Goal: Task Accomplishment & Management: Manage account settings

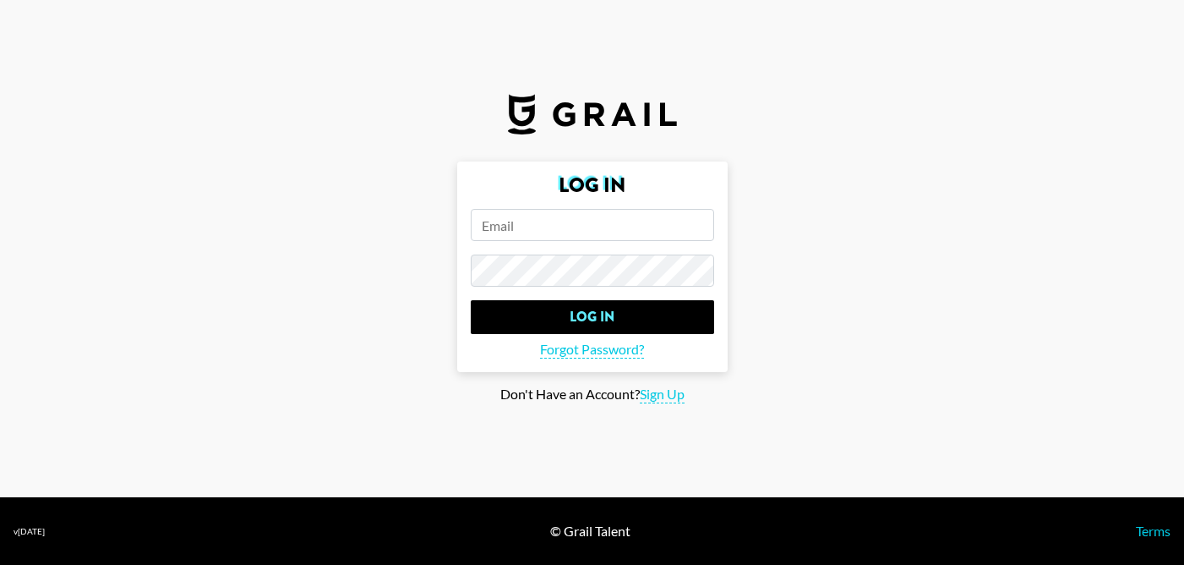
click at [665, 217] on input "email" at bounding box center [592, 225] width 243 height 32
type input "w"
type input "[EMAIL_ADDRESS][PERSON_NAME][DOMAIN_NAME]"
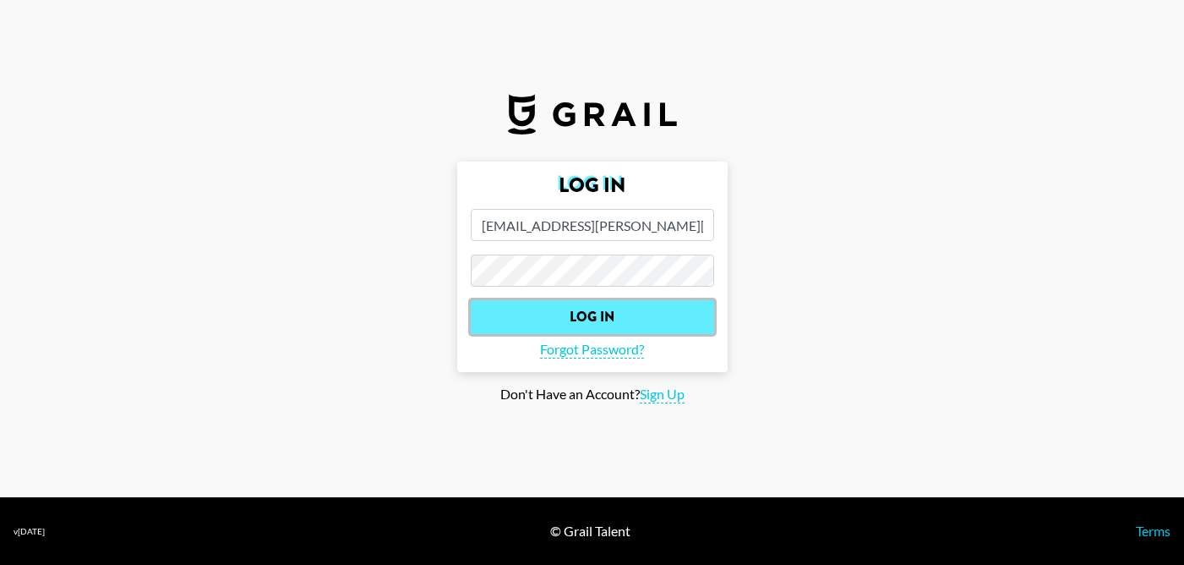
click at [631, 315] on input "Log In" at bounding box center [592, 317] width 243 height 34
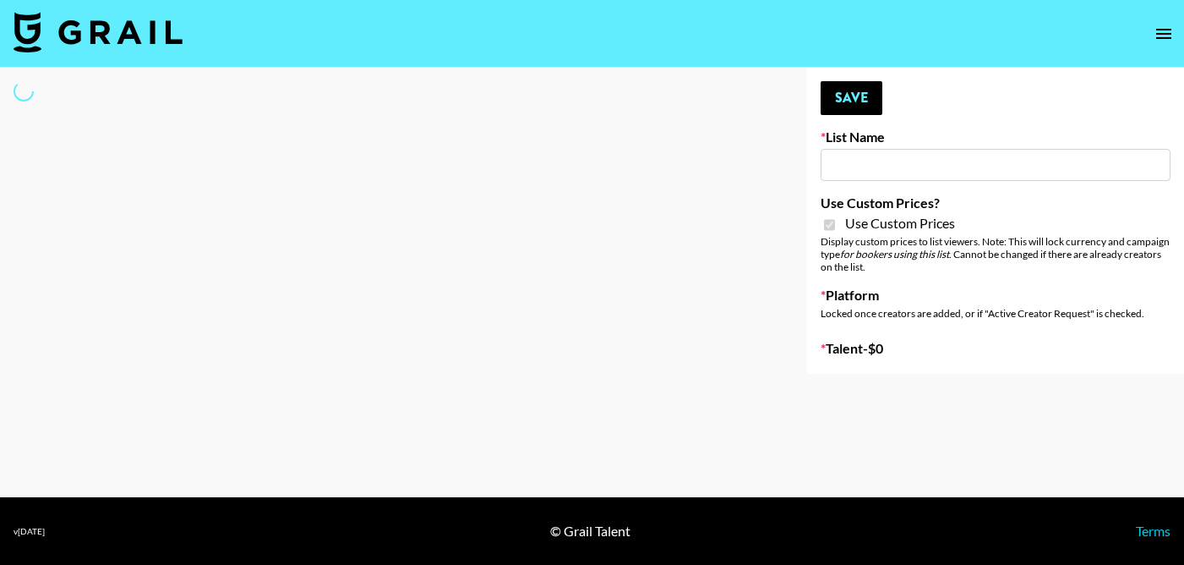
type input "Craftd"
checkbox input "true"
select select "Brand"
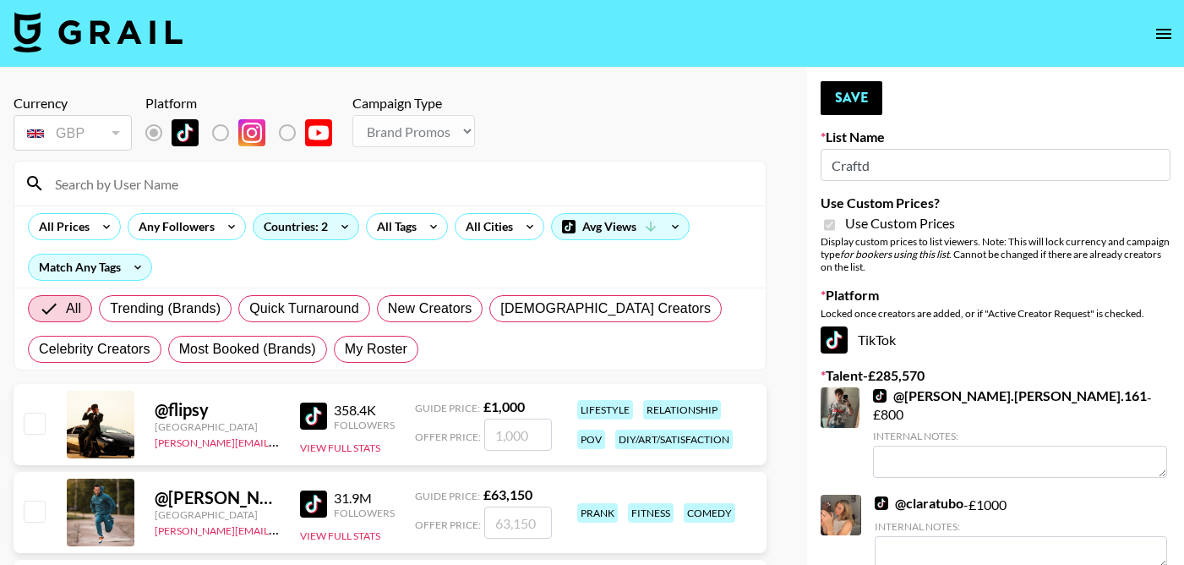
click at [110, 180] on input at bounding box center [400, 183] width 711 height 27
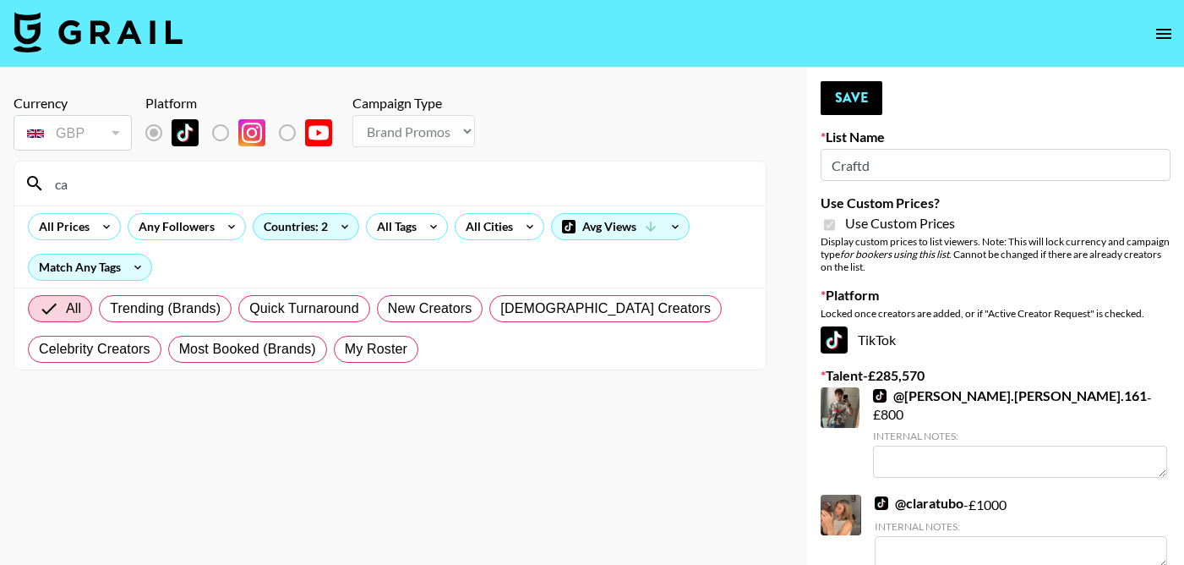
type input "c"
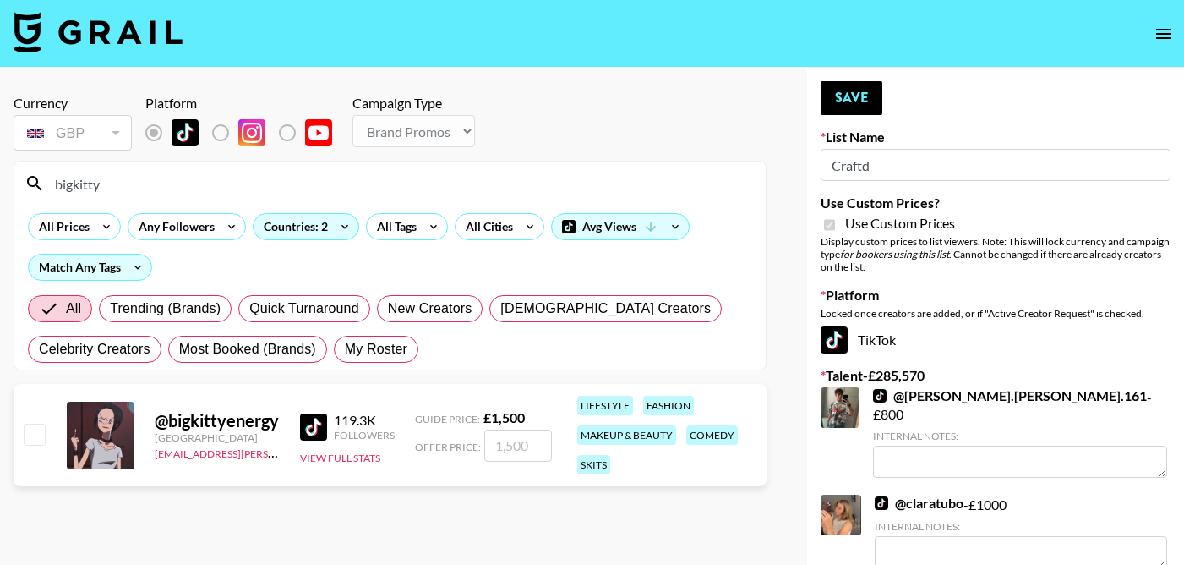
type input "bigkitty"
click at [33, 439] on input "checkbox" at bounding box center [34, 434] width 20 height 20
checkbox input "true"
type input "1500"
click at [200, 177] on input "bigkitty" at bounding box center [400, 183] width 711 height 27
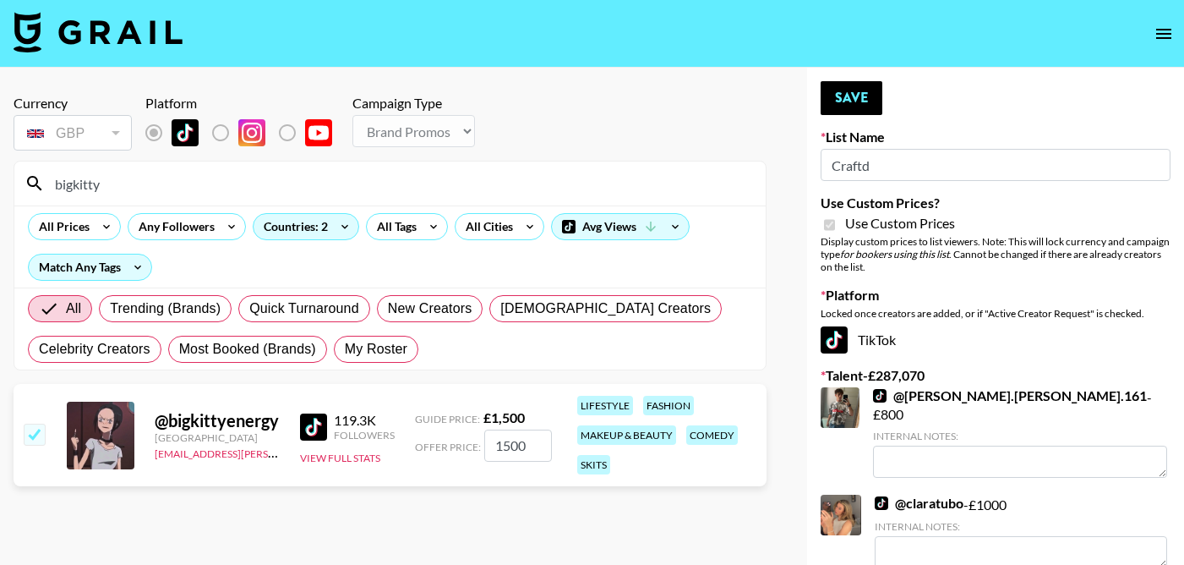
click at [200, 177] on input "bigkitty" at bounding box center [400, 183] width 711 height 27
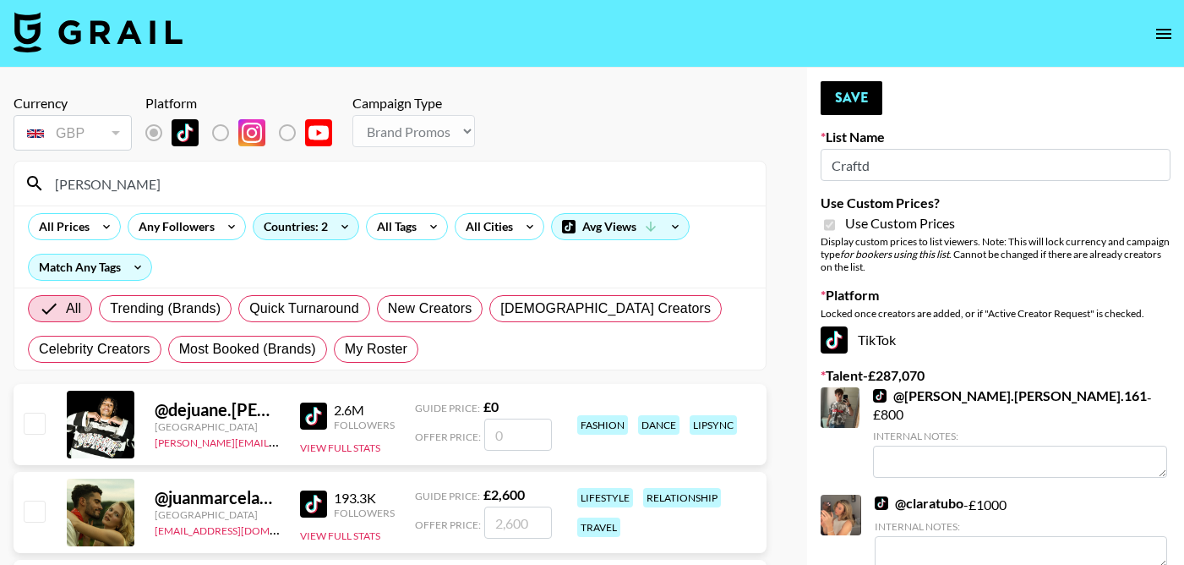
type input "juanmarcelandrhylan"
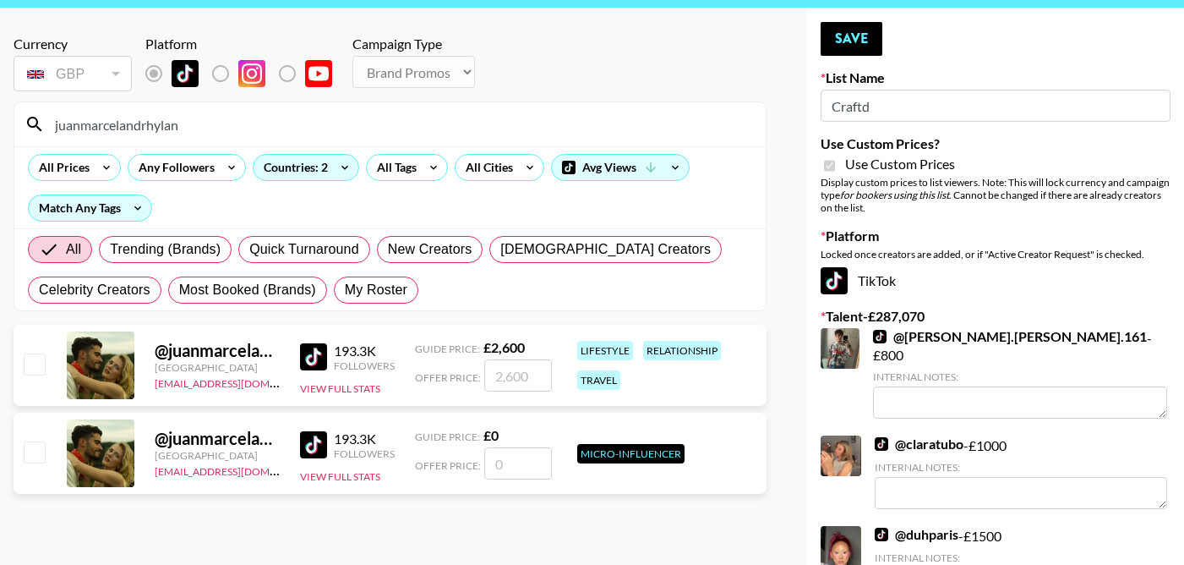
scroll to position [69, 0]
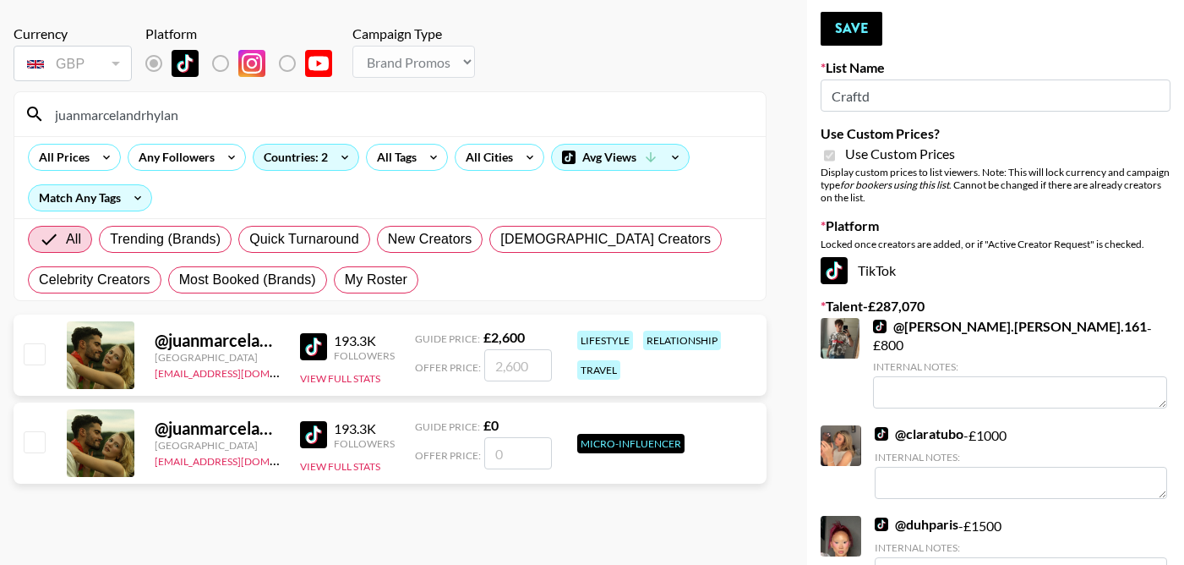
click at [37, 355] on input "checkbox" at bounding box center [34, 353] width 20 height 20
checkbox input "true"
type input "2600"
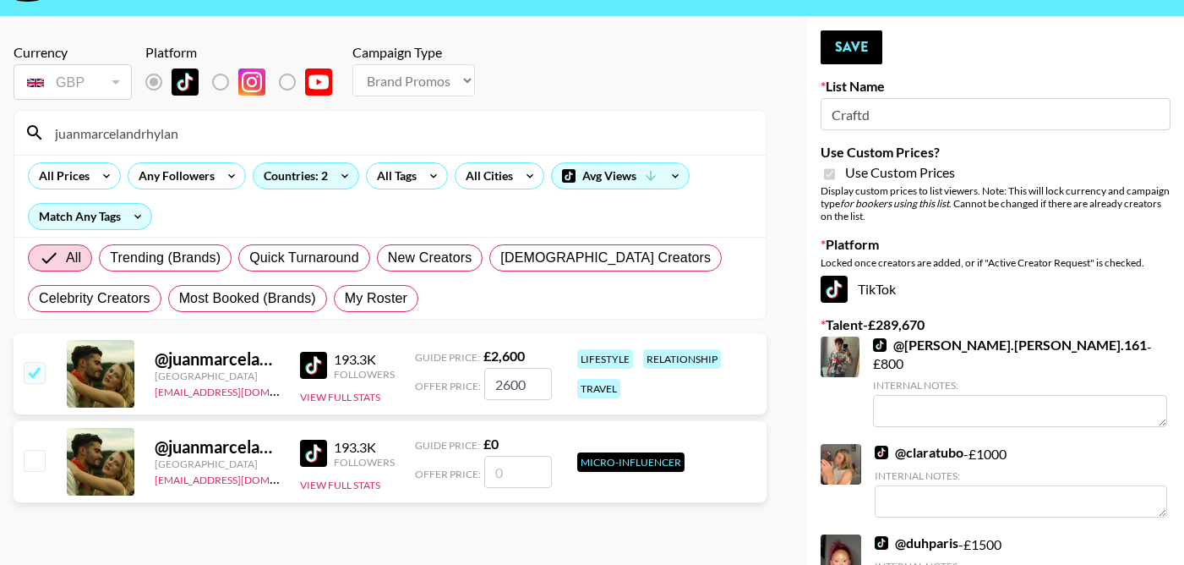
scroll to position [0, 0]
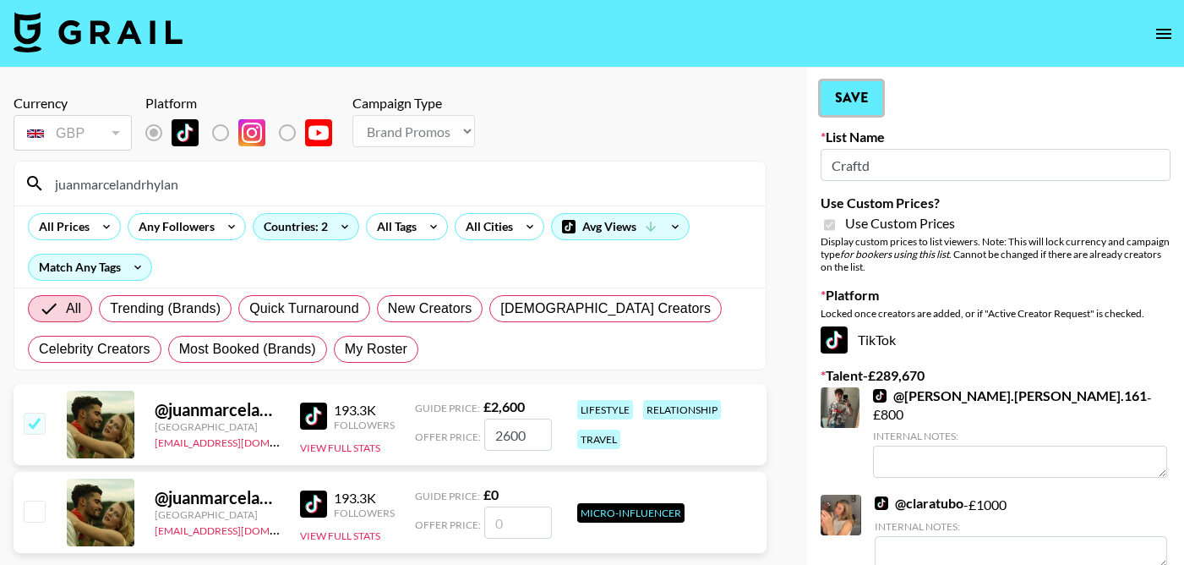
click at [870, 97] on button "Save" at bounding box center [852, 98] width 62 height 34
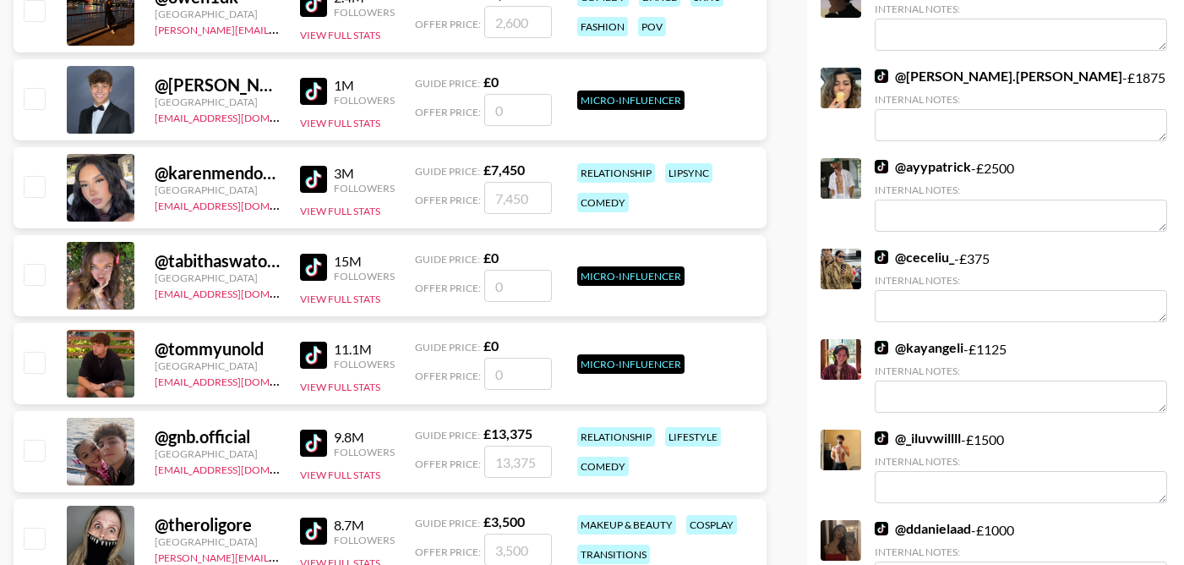
scroll to position [6740, 0]
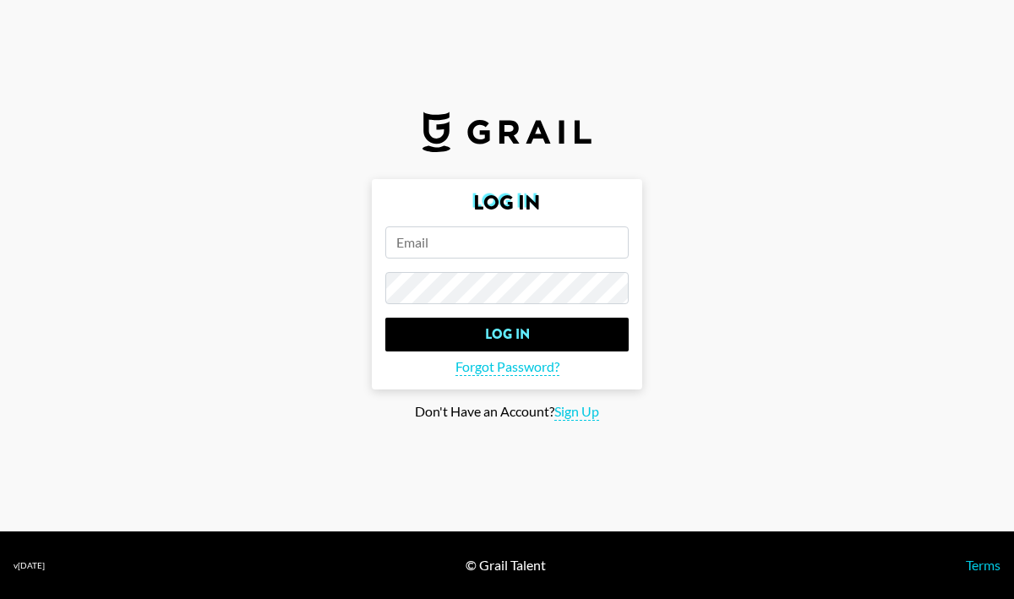
click at [511, 248] on input "email" at bounding box center [506, 243] width 243 height 32
type input "alyx.wi"
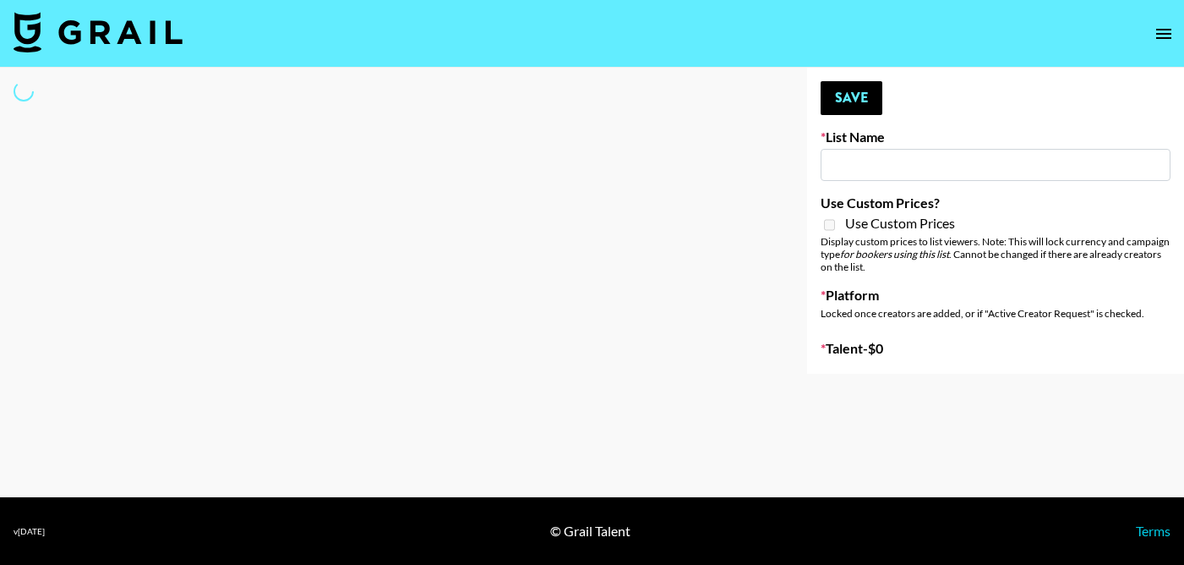
type input "Primal Harvest (21st Aug)"
select select "Song"
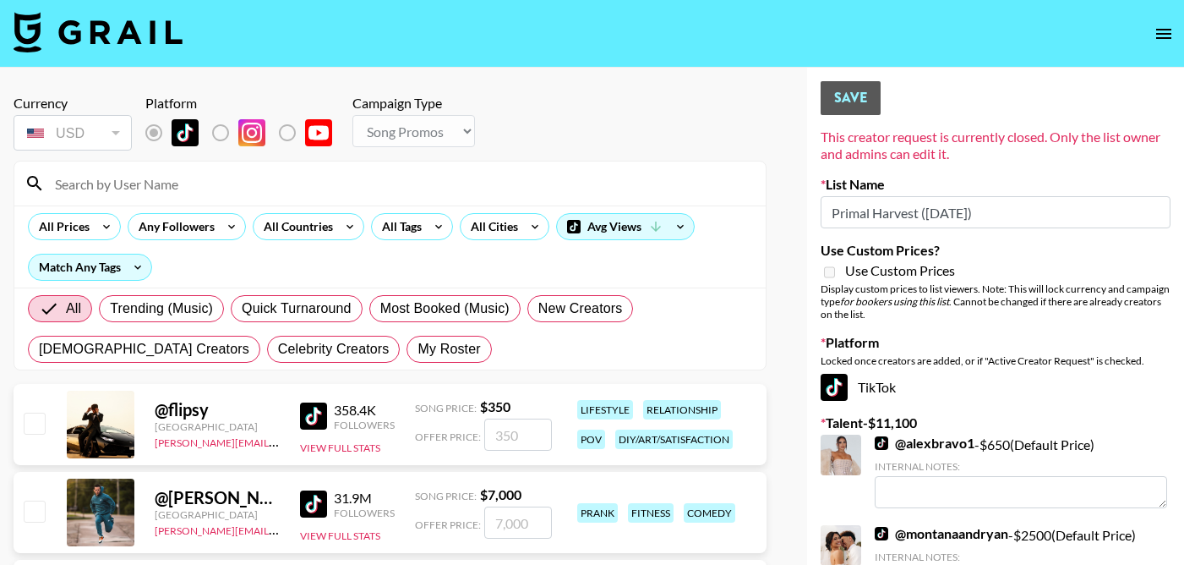
click at [255, 187] on input at bounding box center [400, 183] width 711 height 27
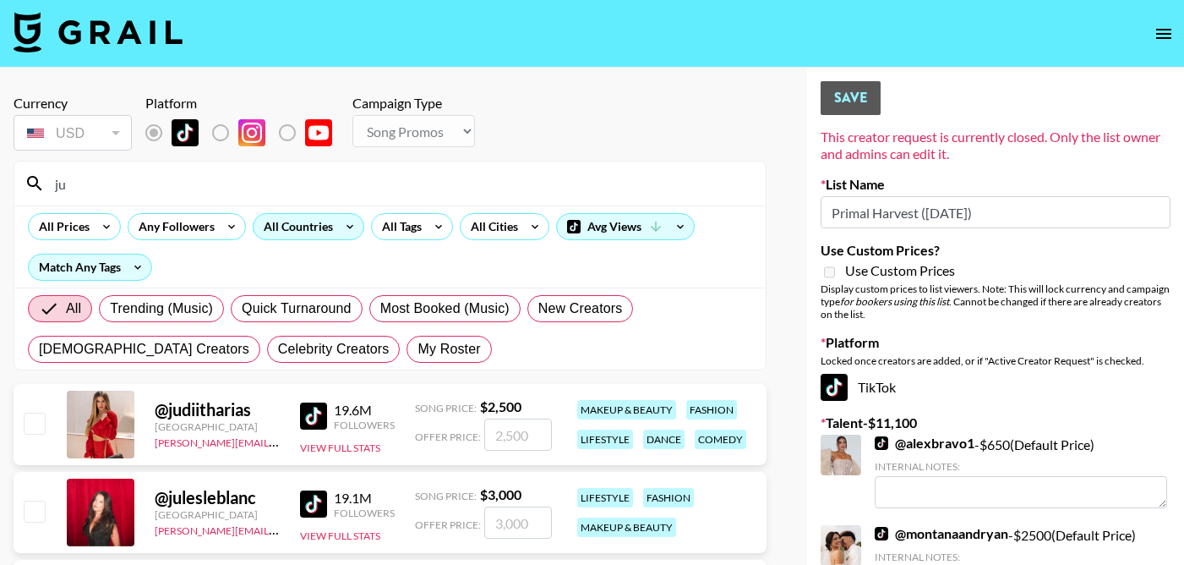
type input "juanmarcelandrhylan"
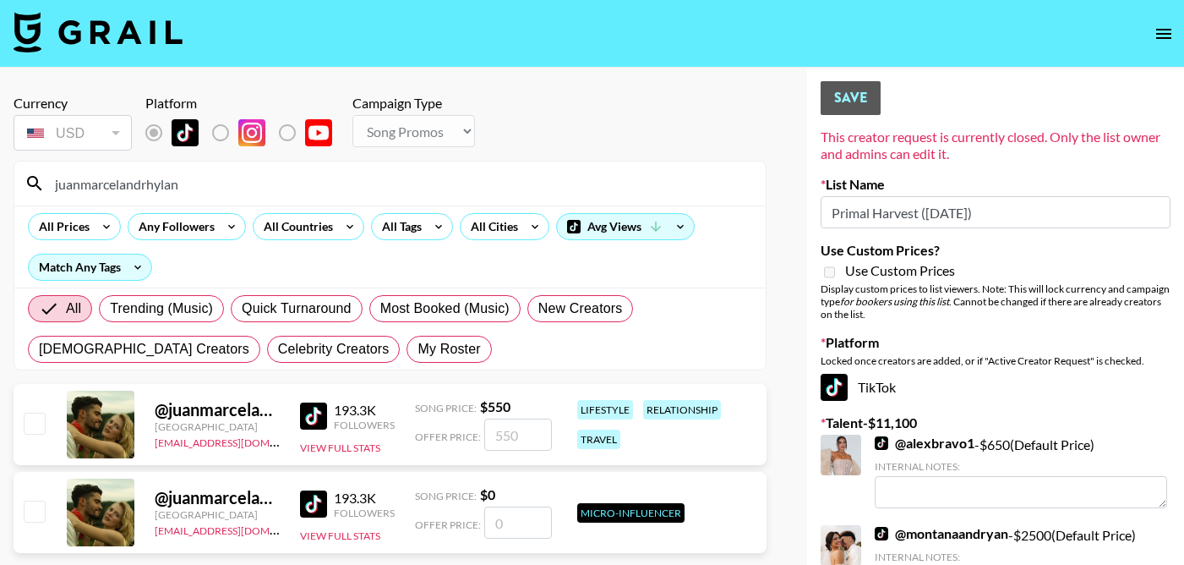
scroll to position [73, 0]
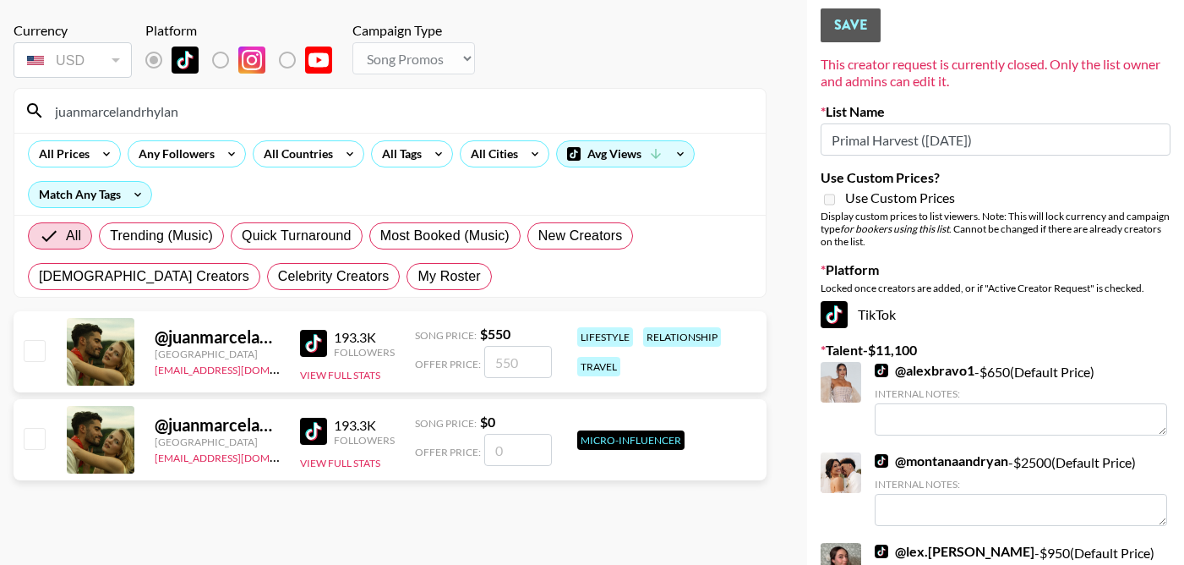
click at [30, 347] on input "checkbox" at bounding box center [34, 350] width 20 height 20
checkbox input "true"
type input "550"
click at [213, 109] on input "juanmarcelandrhylan" at bounding box center [400, 110] width 711 height 27
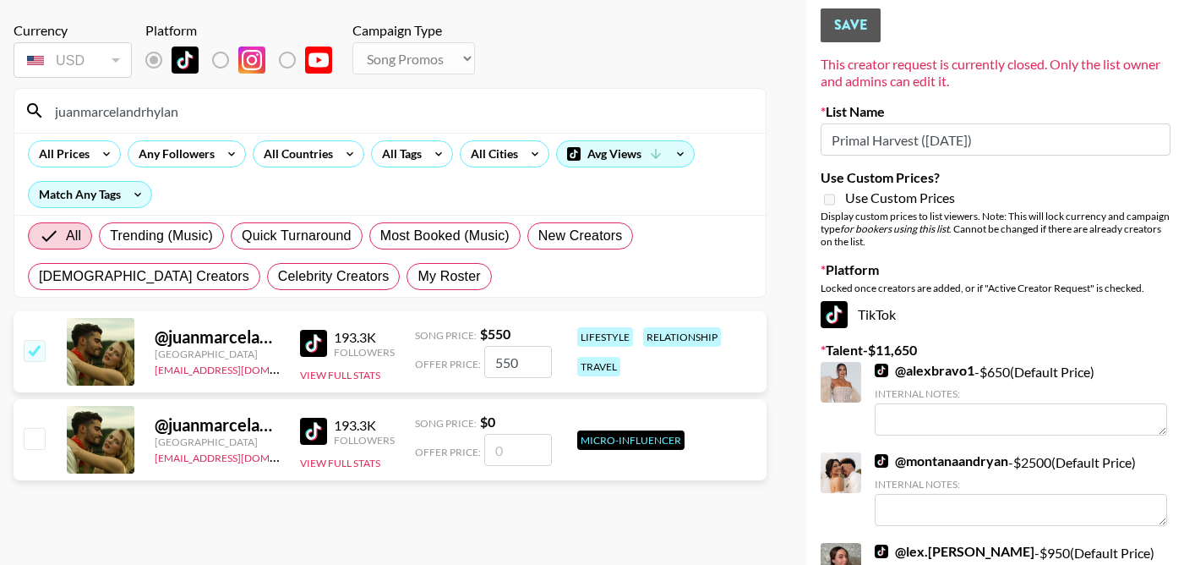
click at [213, 109] on input "juanmarcelandrhylan" at bounding box center [400, 110] width 711 height 27
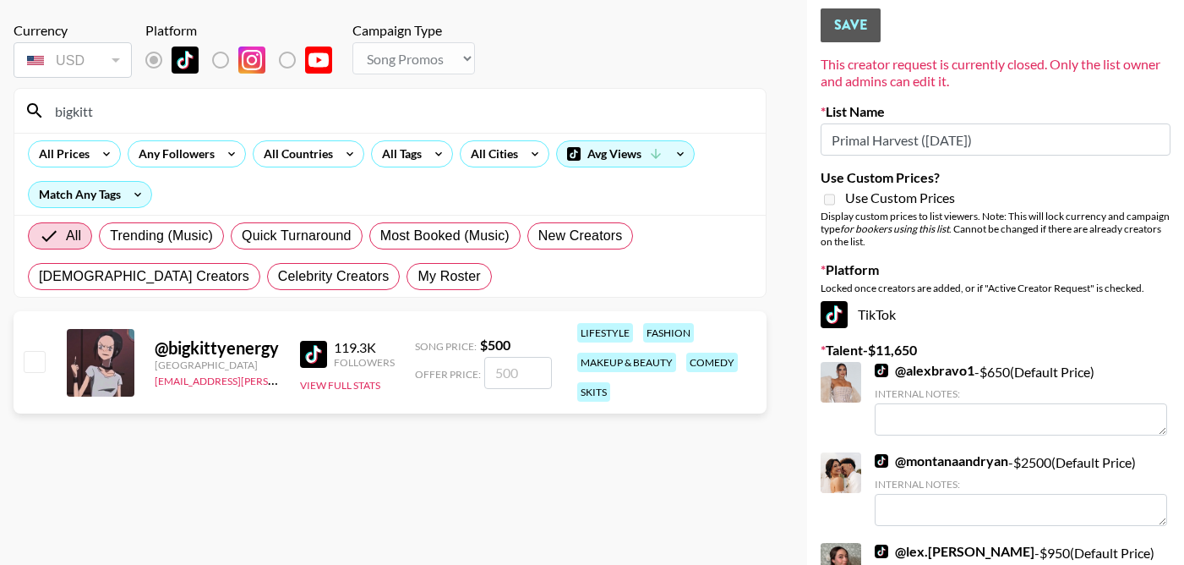
type input "bigkitt"
click at [43, 356] on input "checkbox" at bounding box center [34, 361] width 20 height 20
checkbox input "true"
type input "500"
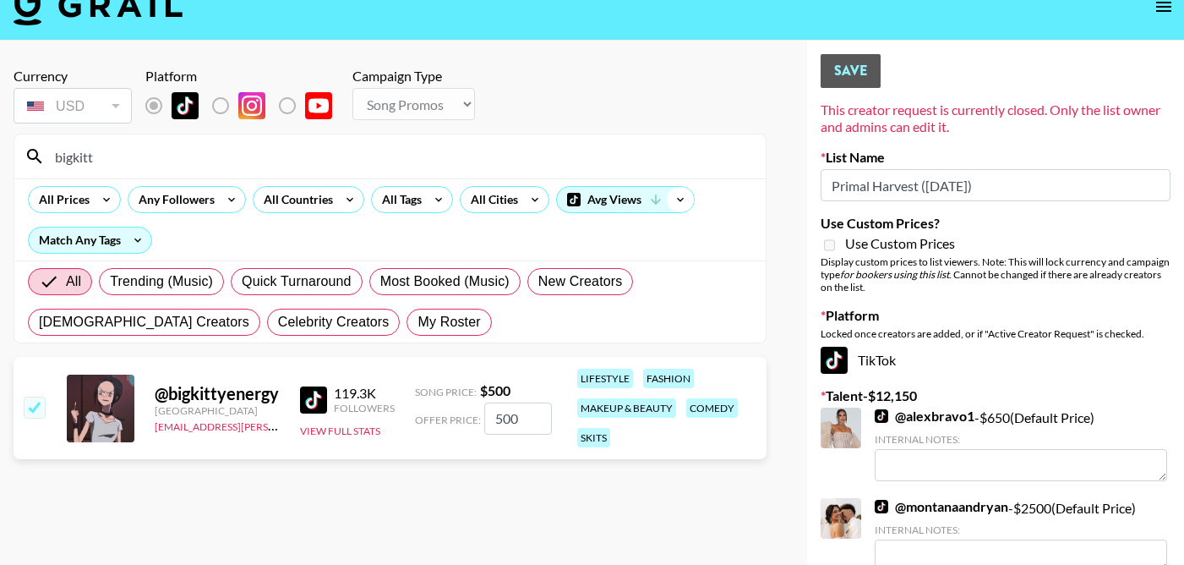
scroll to position [0, 0]
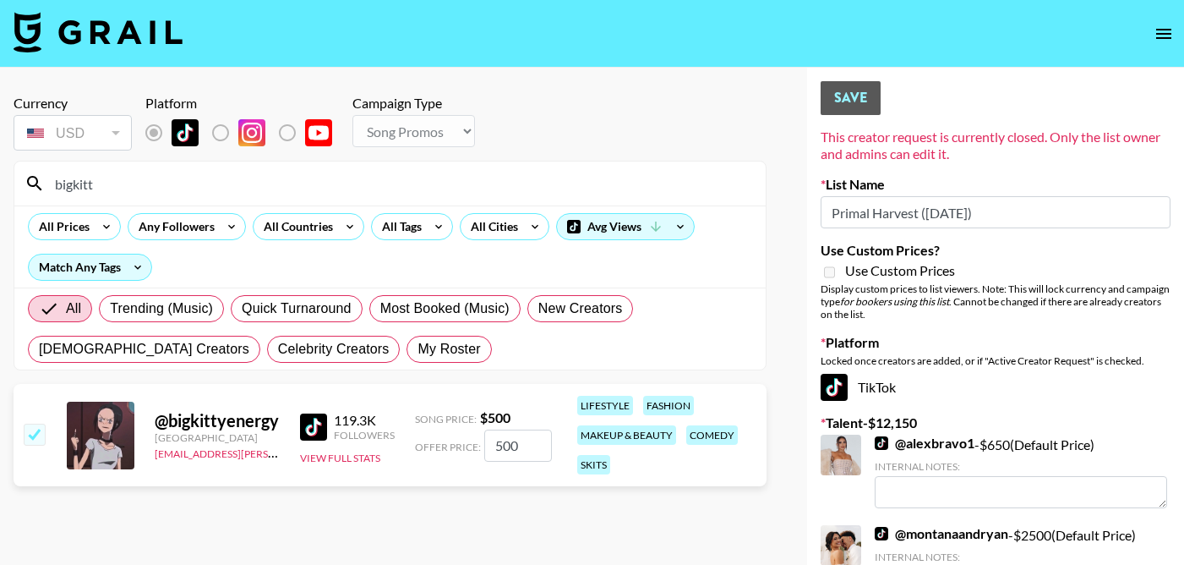
click at [908, 160] on div "This creator request is currently closed. Only the list owner and admins can ed…" at bounding box center [996, 145] width 350 height 34
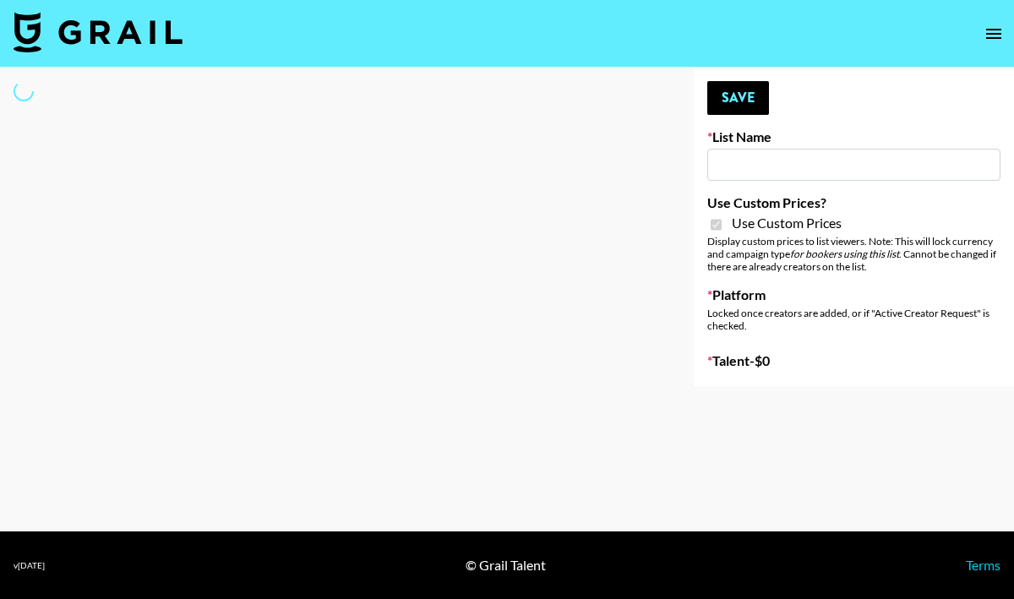
type input "Milan Laser"
checkbox input "true"
select select "Brand"
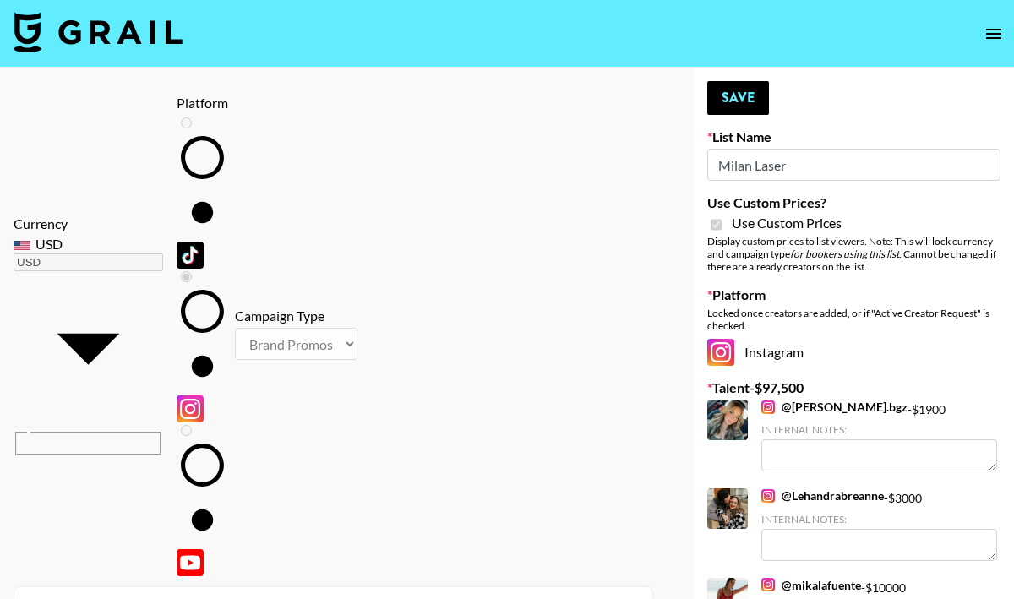
click at [135, 596] on input at bounding box center [344, 609] width 598 height 27
type input "juanmarcelandrhylan"
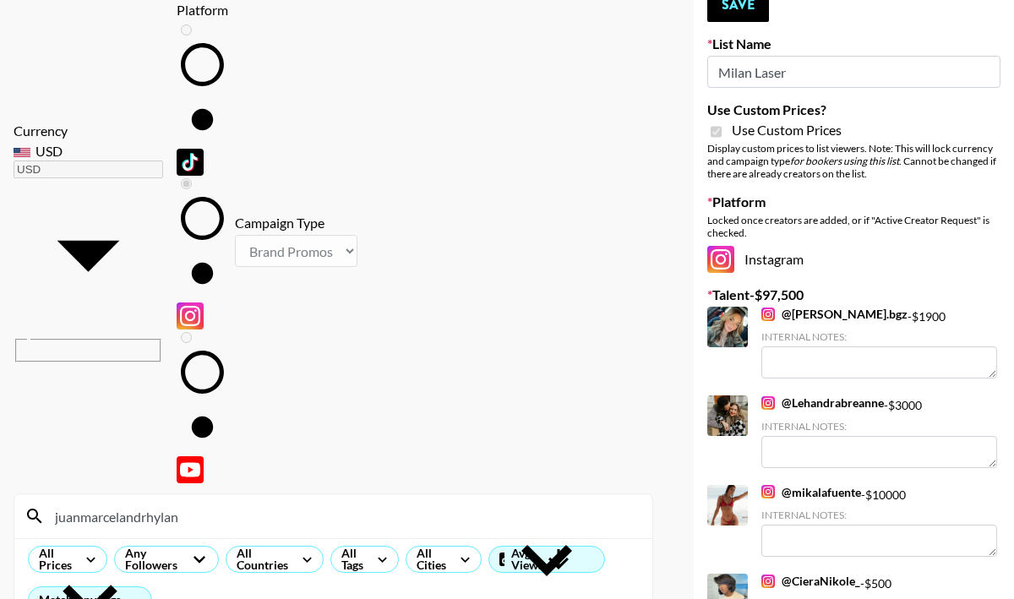
scroll to position [94, 0]
checkbox input "true"
type input "4000"
click at [189, 502] on input "juanmarcelandrhylan" at bounding box center [344, 515] width 598 height 27
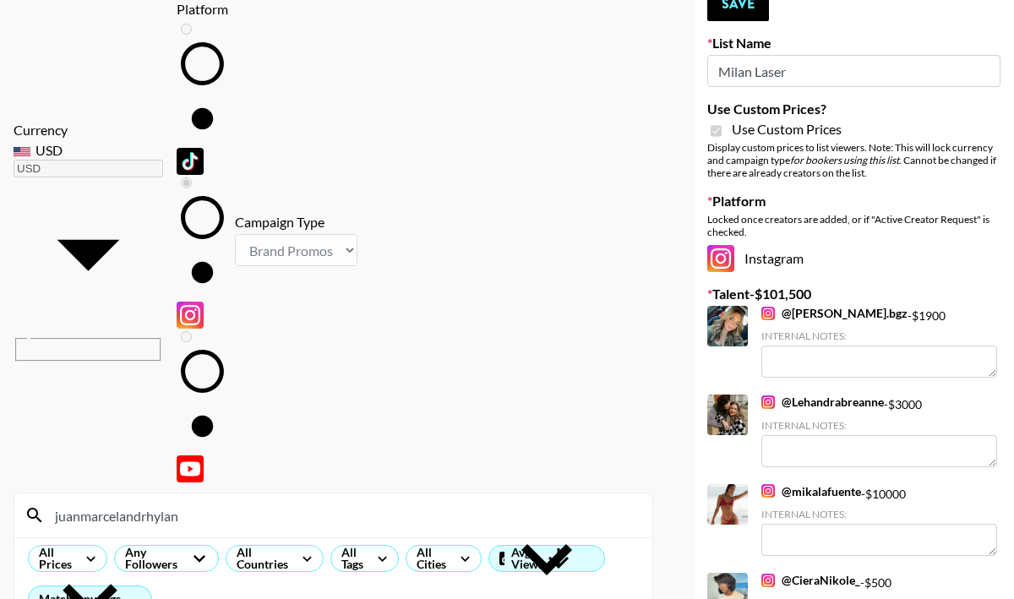
click at [189, 502] on input "juanmarcelandrhylan" at bounding box center [344, 515] width 598 height 27
type input "bigki"
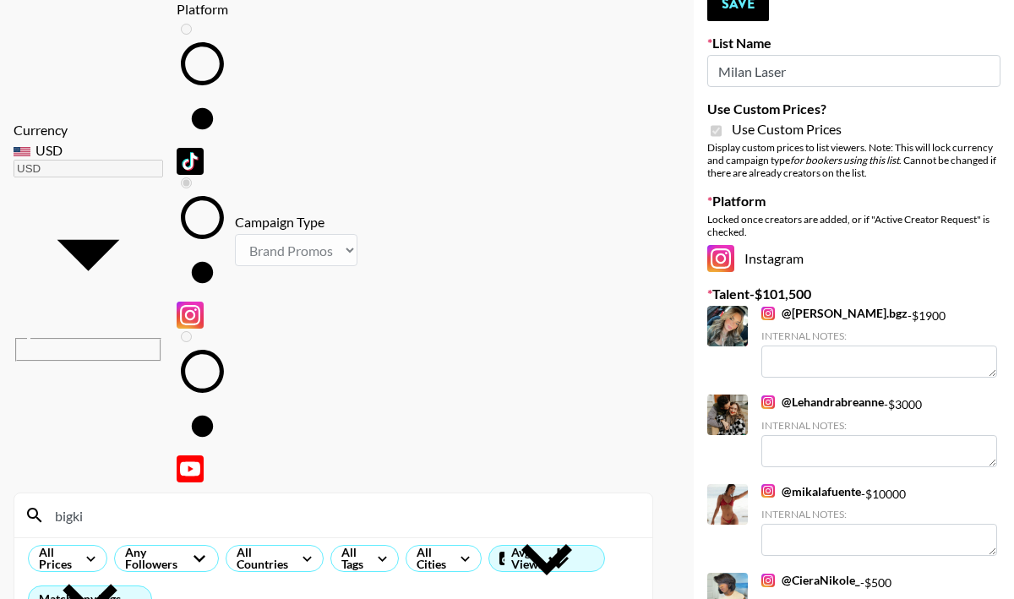
checkbox input "false"
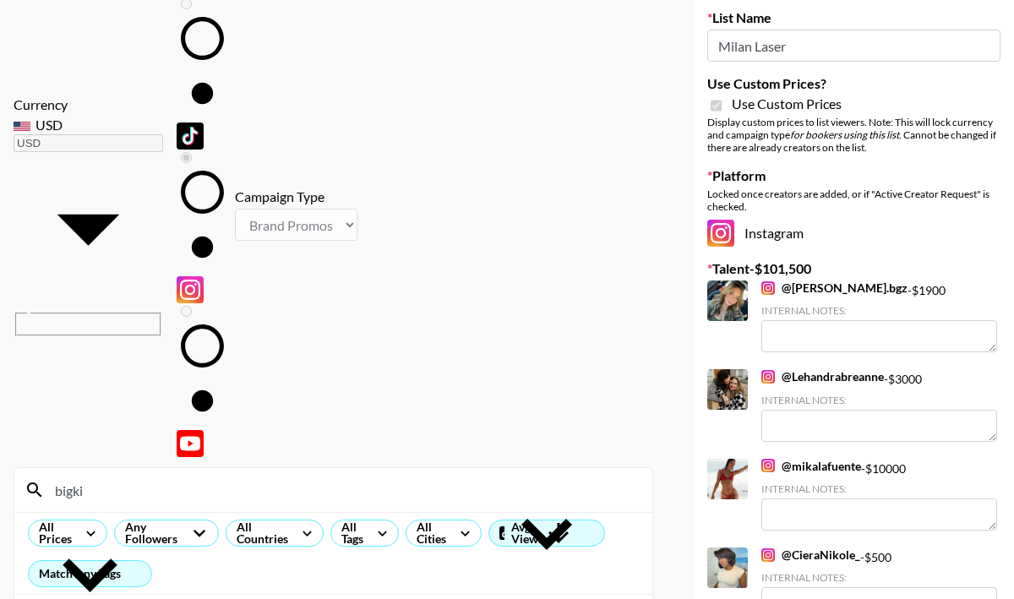
scroll to position [122, 0]
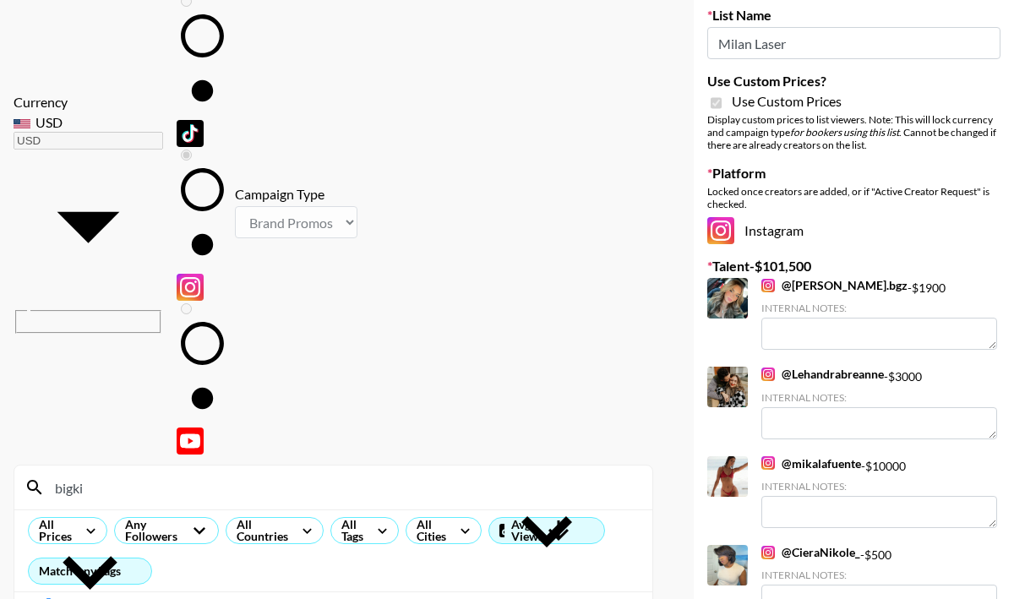
type input "2"
checkbox input "true"
type input "2000"
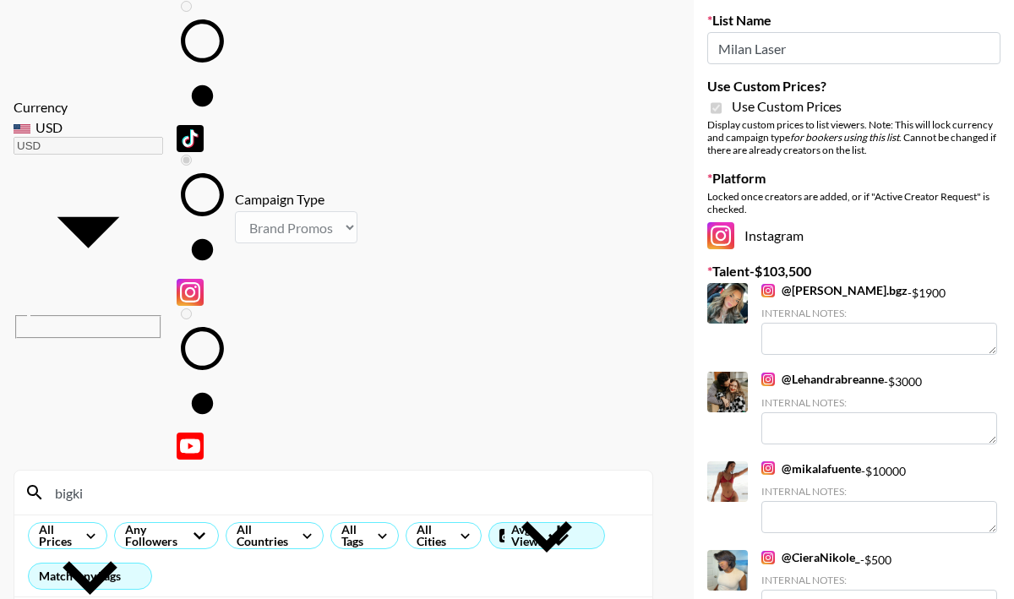
scroll to position [0, 0]
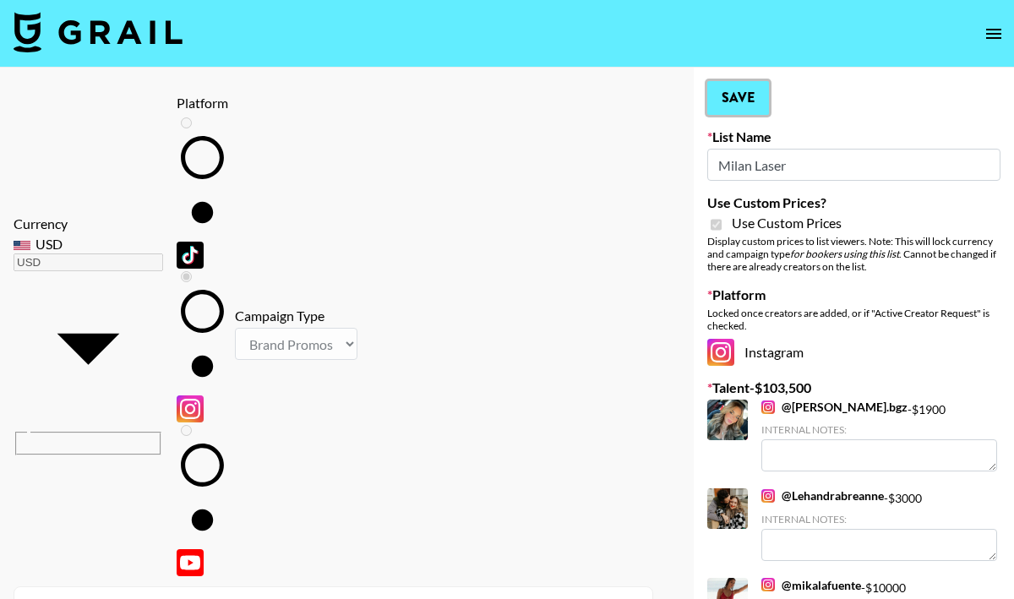
click at [728, 104] on button "Save" at bounding box center [739, 98] width 62 height 34
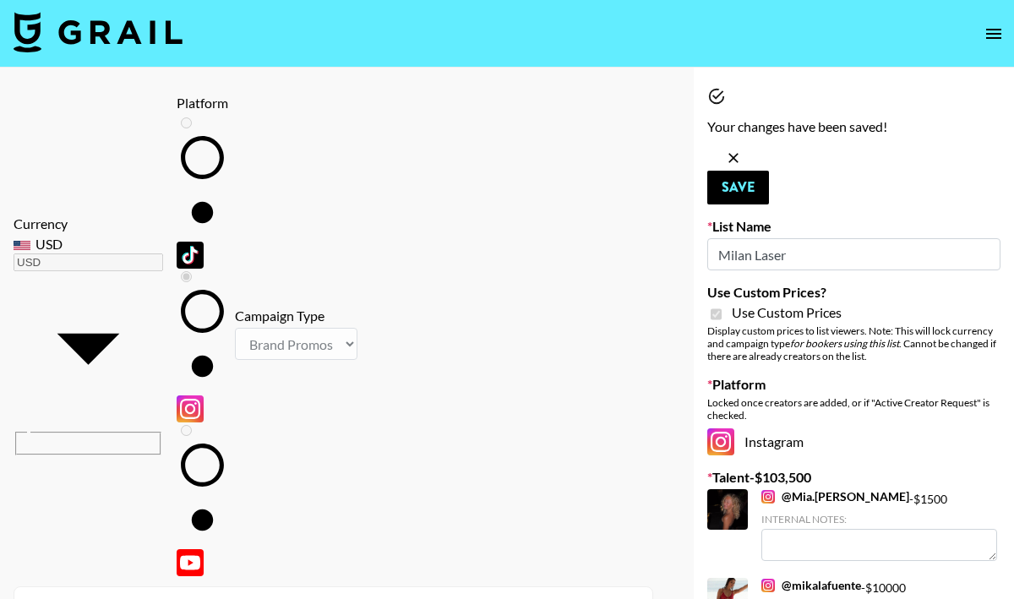
click at [174, 596] on input "bigki" at bounding box center [344, 609] width 598 height 27
type input "juanmarcelandrhylan"
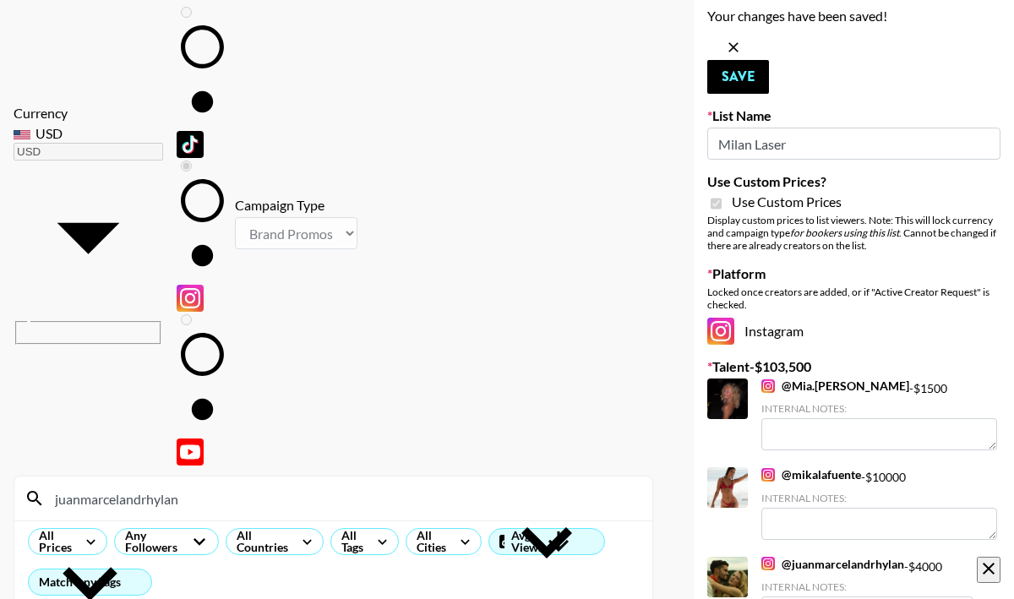
scroll to position [108, 0]
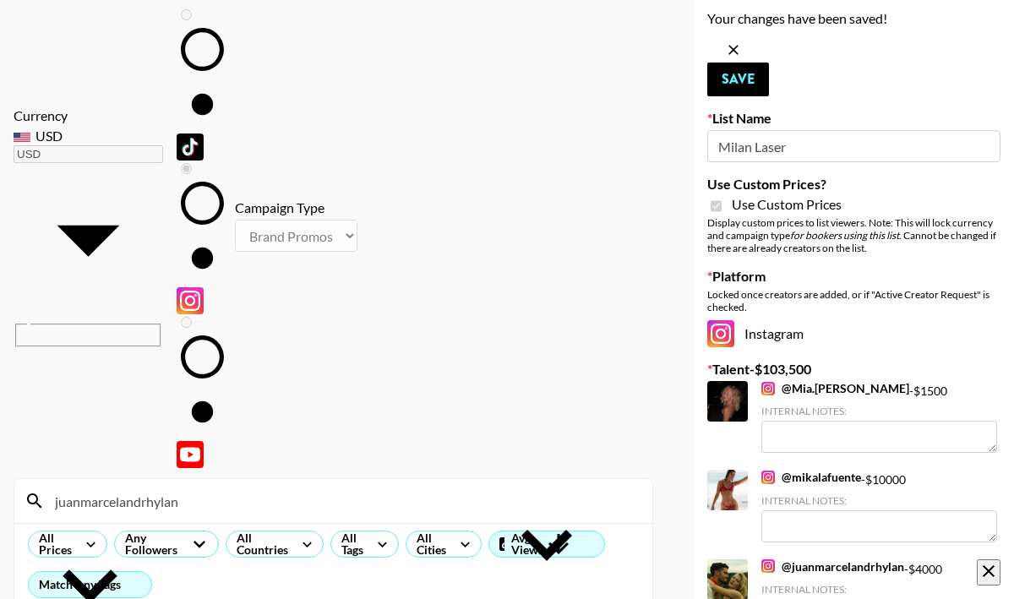
checkbox input "false"
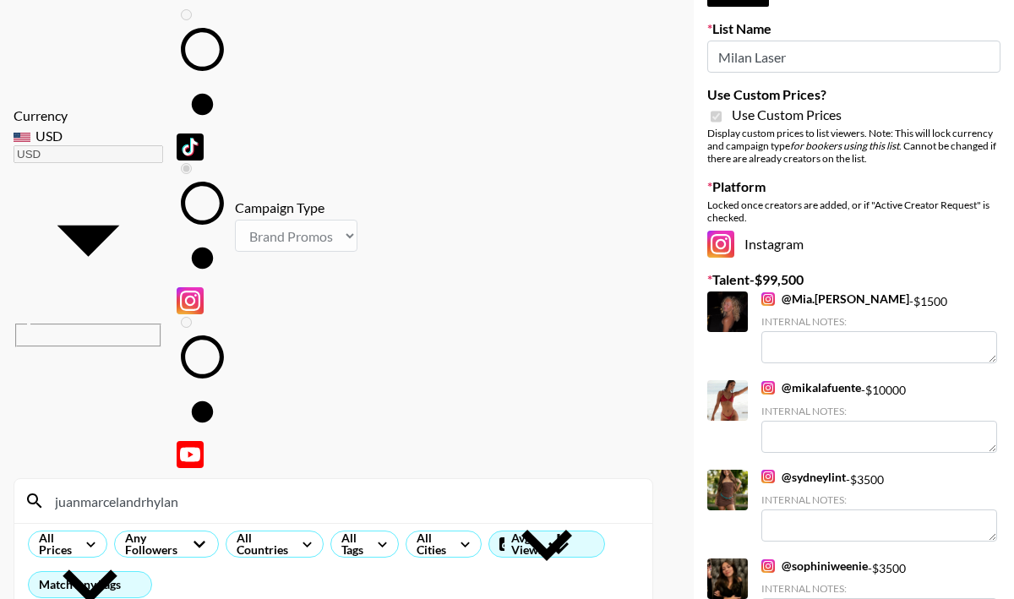
checkbox input "true"
type input "4000"
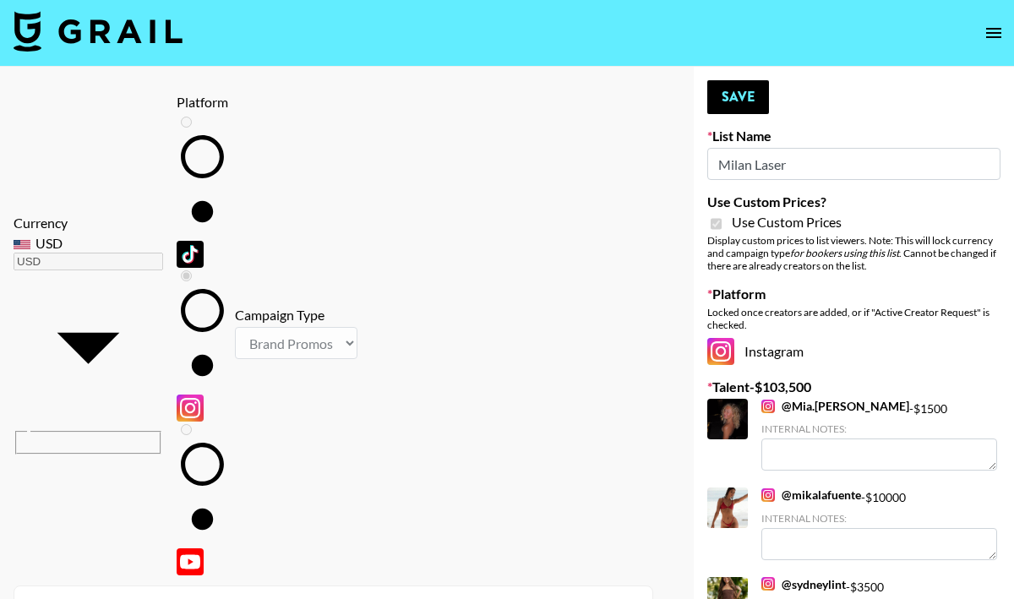
scroll to position [0, 0]
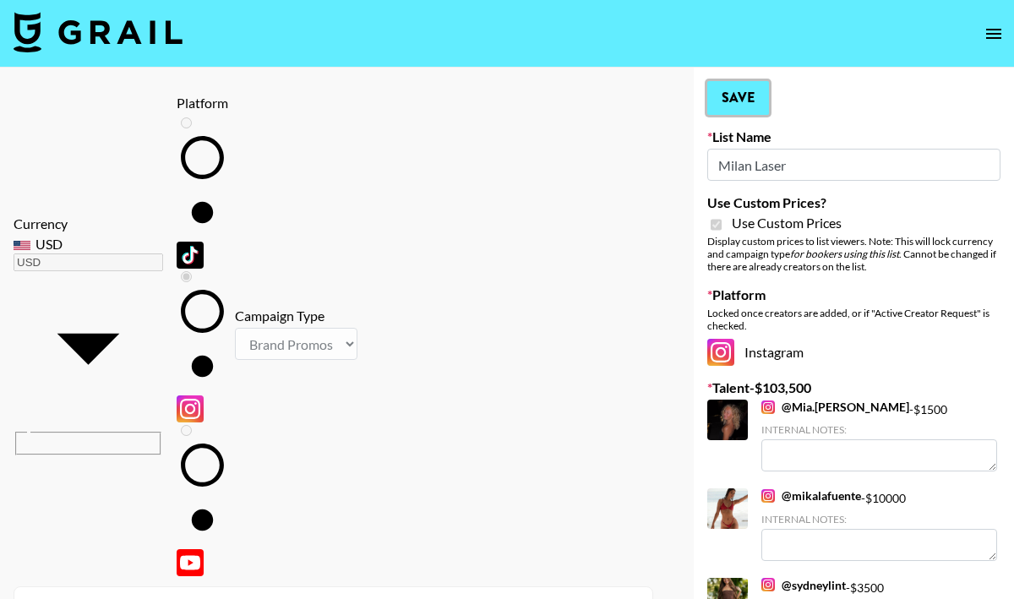
click at [747, 87] on button "Save" at bounding box center [739, 98] width 62 height 34
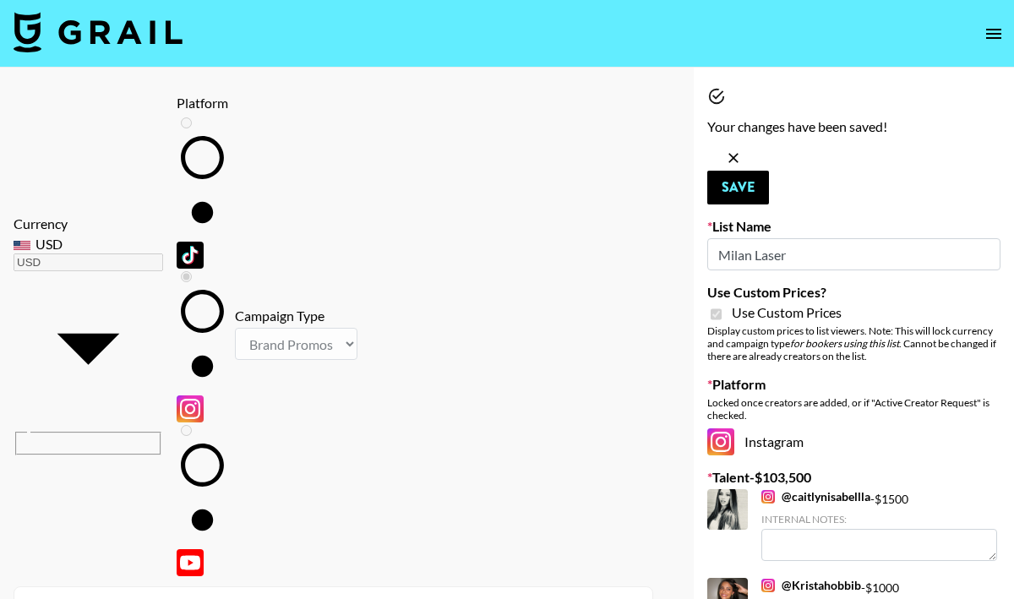
click at [991, 25] on icon "open drawer" at bounding box center [994, 34] width 20 height 20
select select "id"
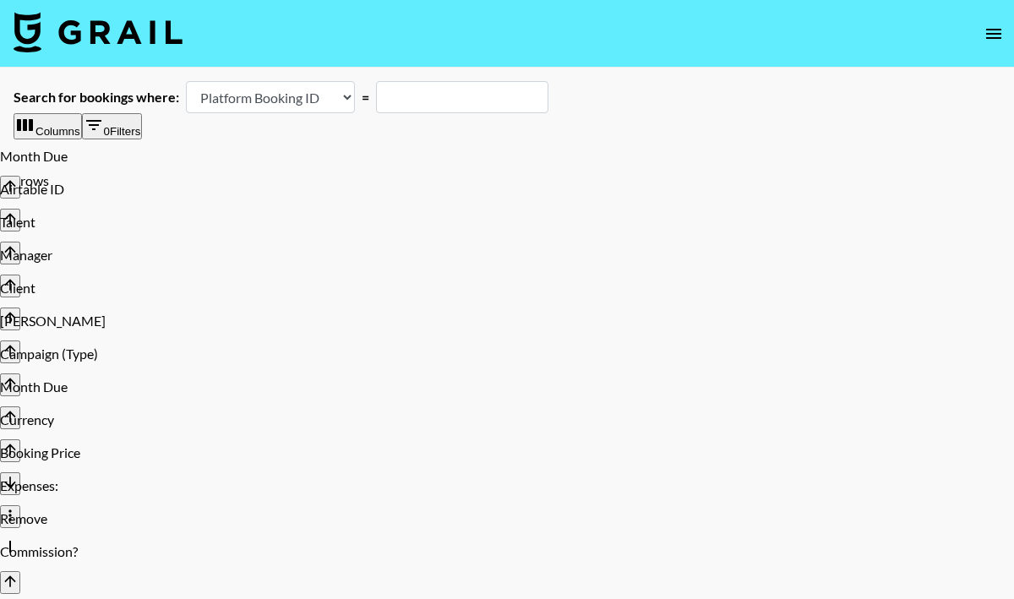
click at [986, 35] on icon "open drawer" at bounding box center [994, 34] width 20 height 20
click at [124, 36] on img at bounding box center [98, 32] width 169 height 41
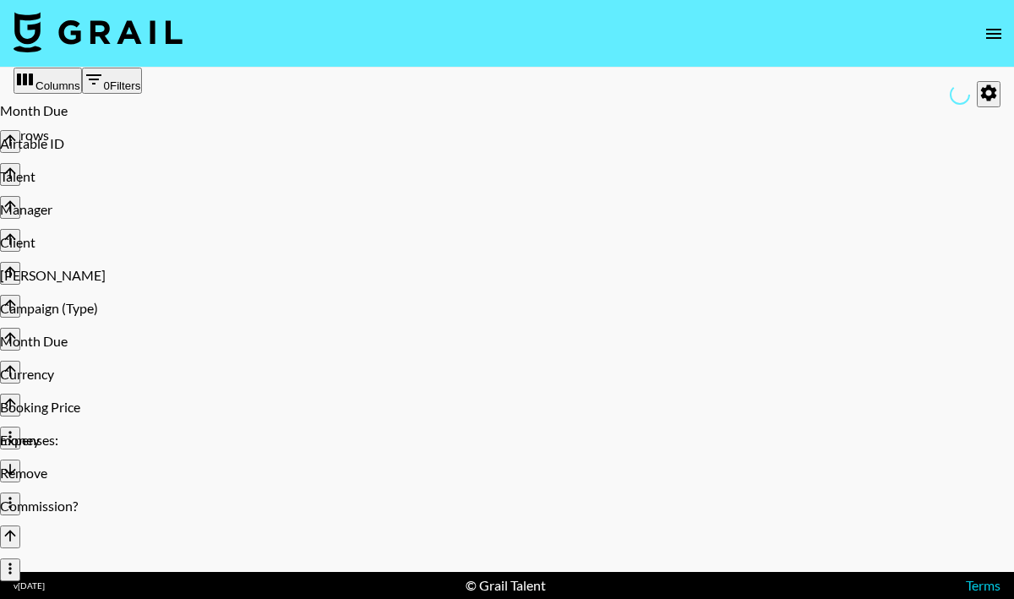
click at [143, 87] on button "0 Filters" at bounding box center [112, 81] width 61 height 26
select select "clientId"
click at [143, 87] on button "0 Filters" at bounding box center [112, 81] width 61 height 26
select select "clientId"
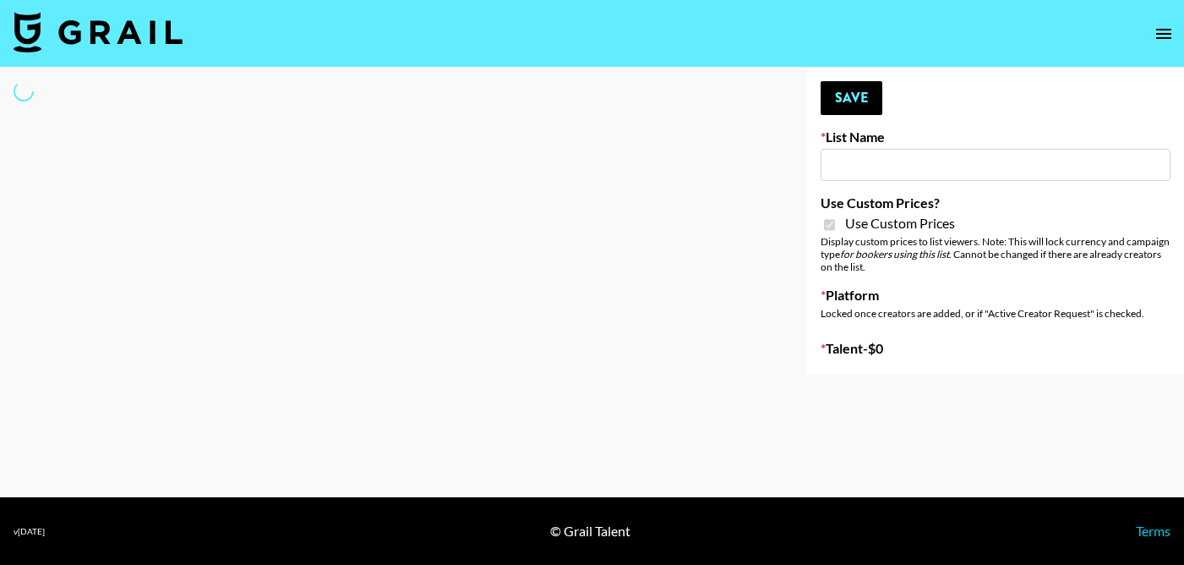
type input "Galaxy Lamps"
checkbox input "true"
select select "Brand"
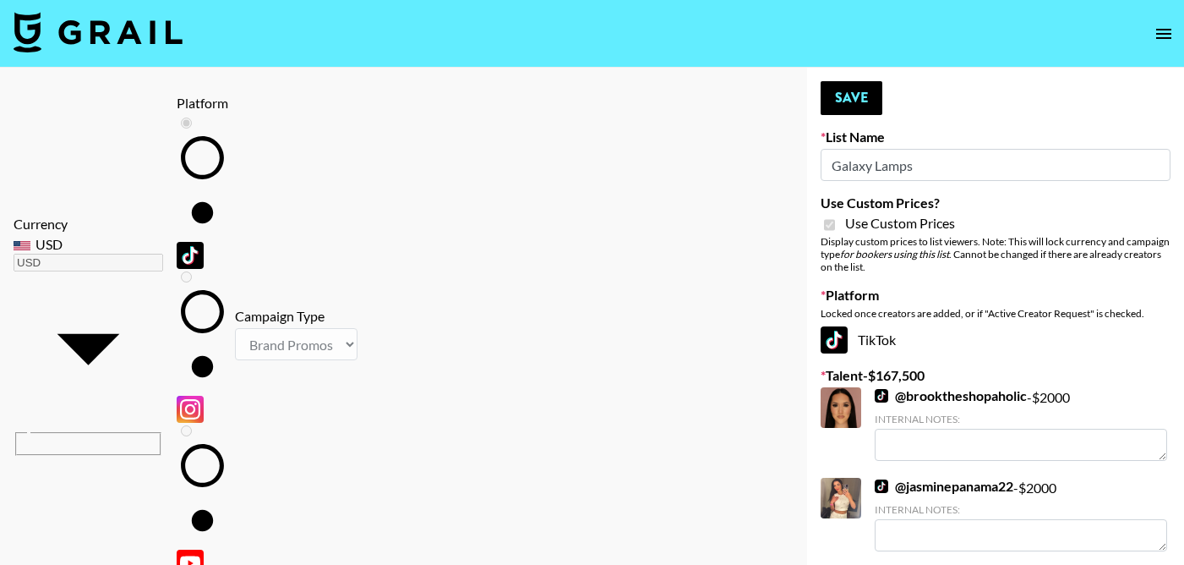
type input "juanmarcelandrhylan"
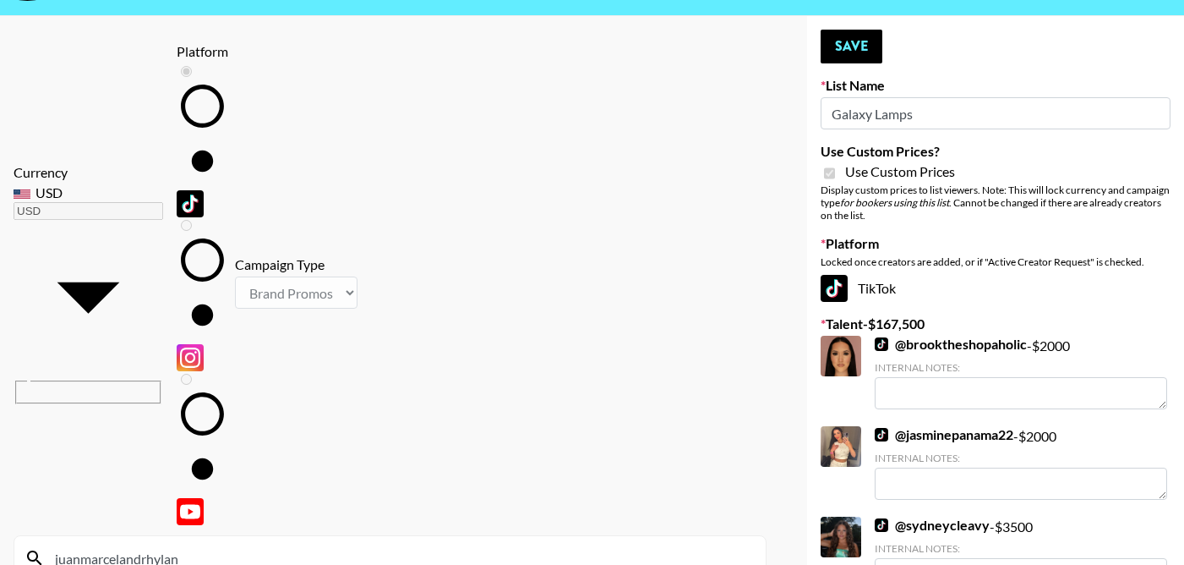
scroll to position [56, 0]
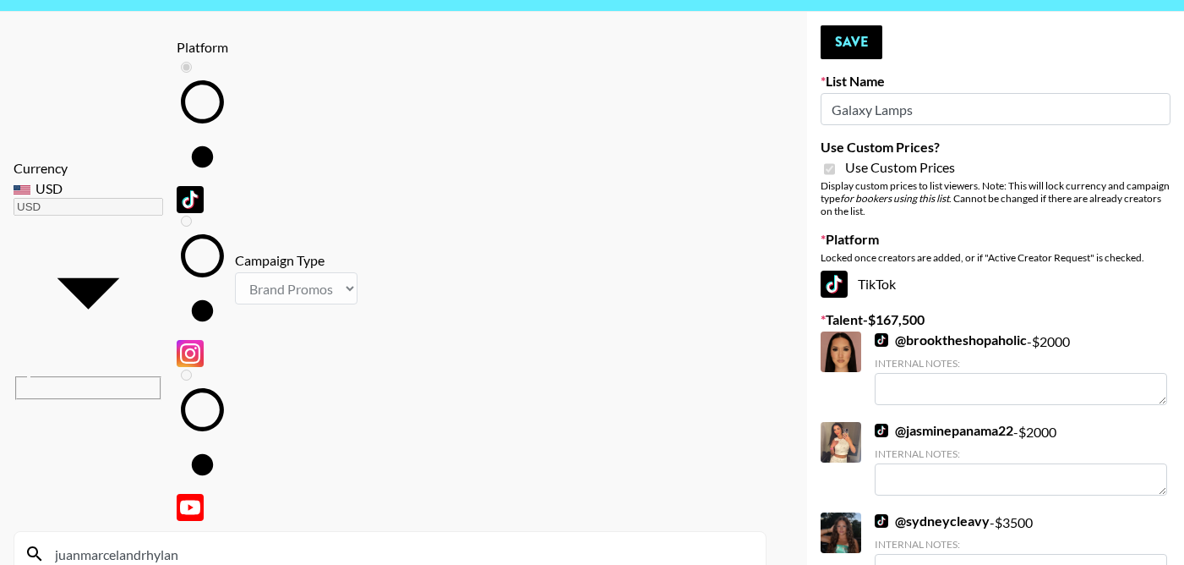
checkbox input "true"
type input "3500"
click at [848, 45] on button "Save" at bounding box center [852, 42] width 62 height 34
